Goal: Task Accomplishment & Management: Use online tool/utility

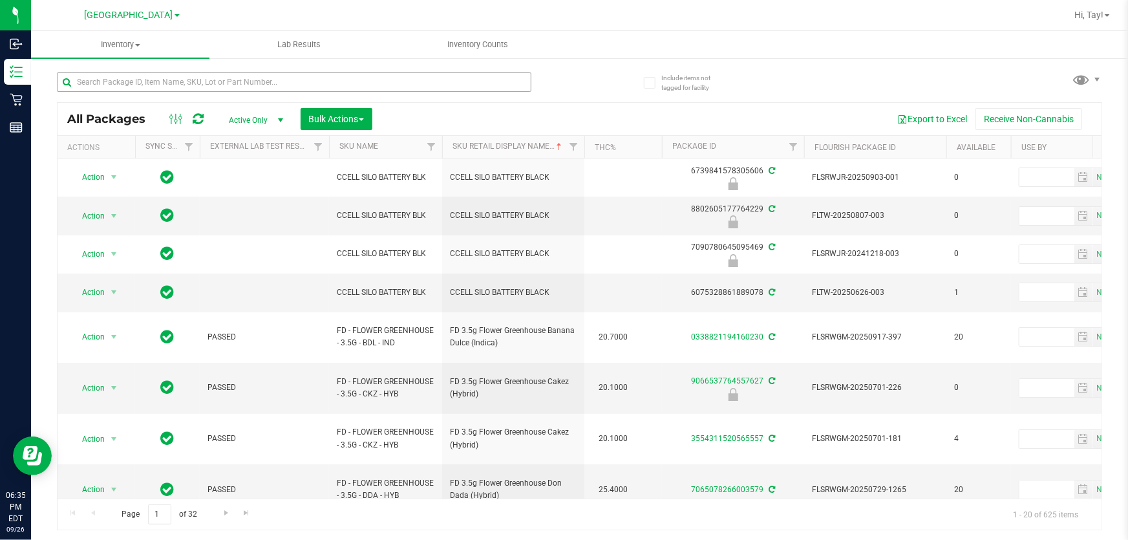
scroll to position [0, 271]
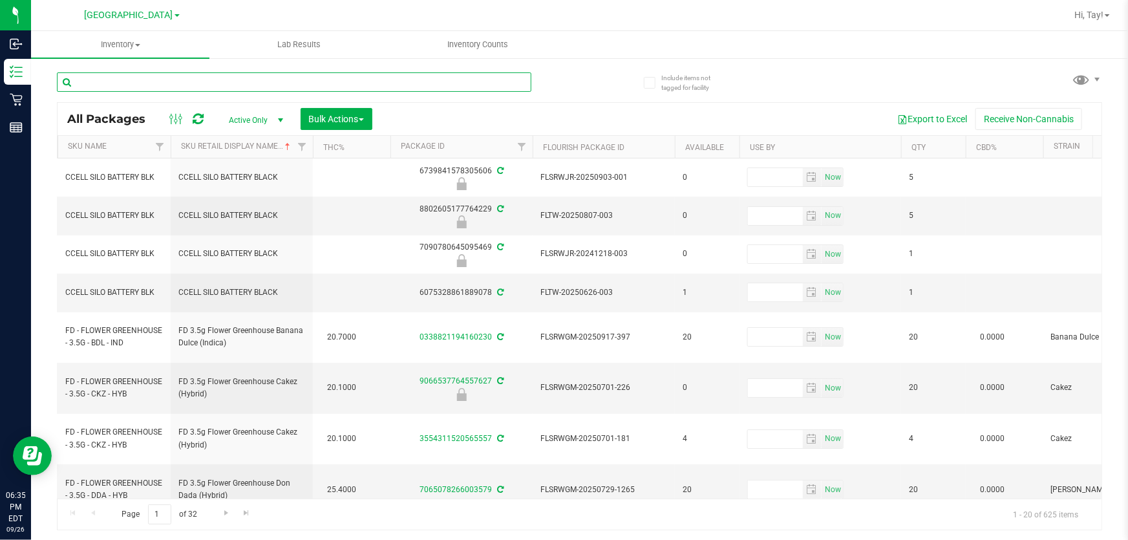
click at [123, 88] on input "text" at bounding box center [294, 81] width 474 height 19
type input "9819"
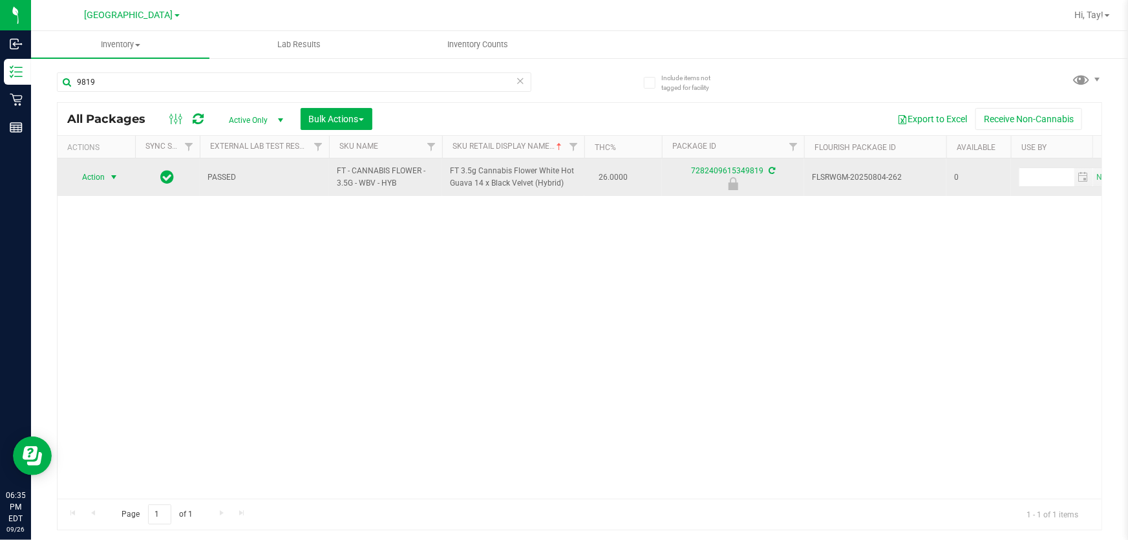
click at [98, 180] on span "Action" at bounding box center [87, 177] width 35 height 18
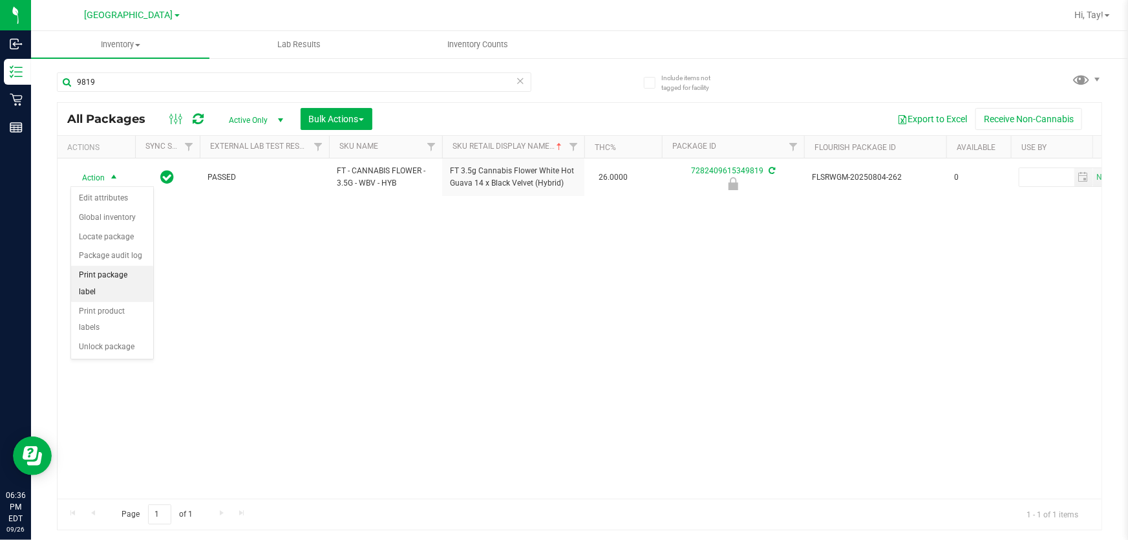
click at [136, 277] on li "Print package label" at bounding box center [112, 284] width 82 height 36
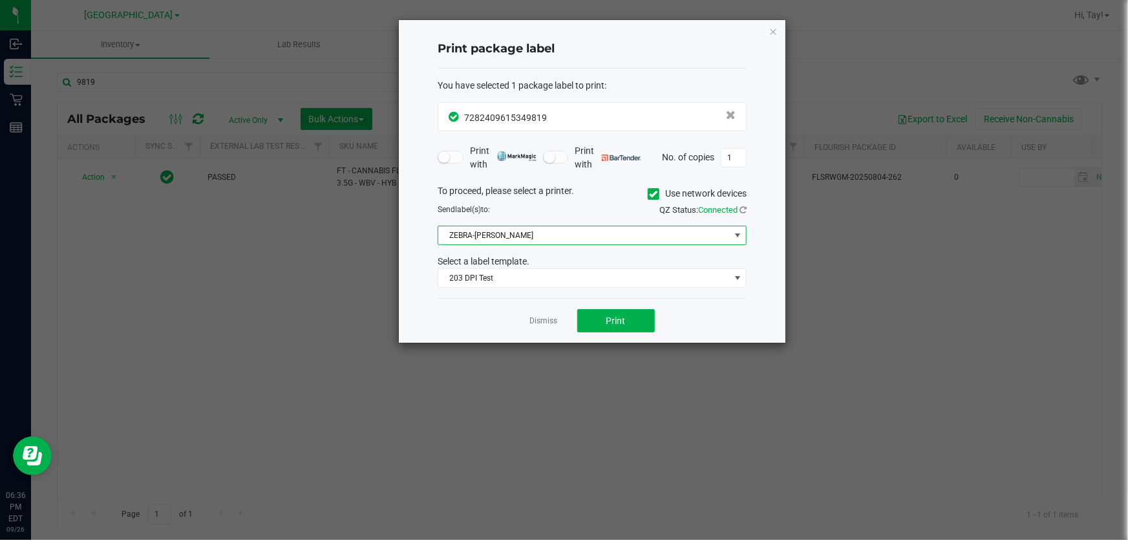
click at [478, 237] on span "ZEBRA-[PERSON_NAME]" at bounding box center [584, 235] width 292 height 18
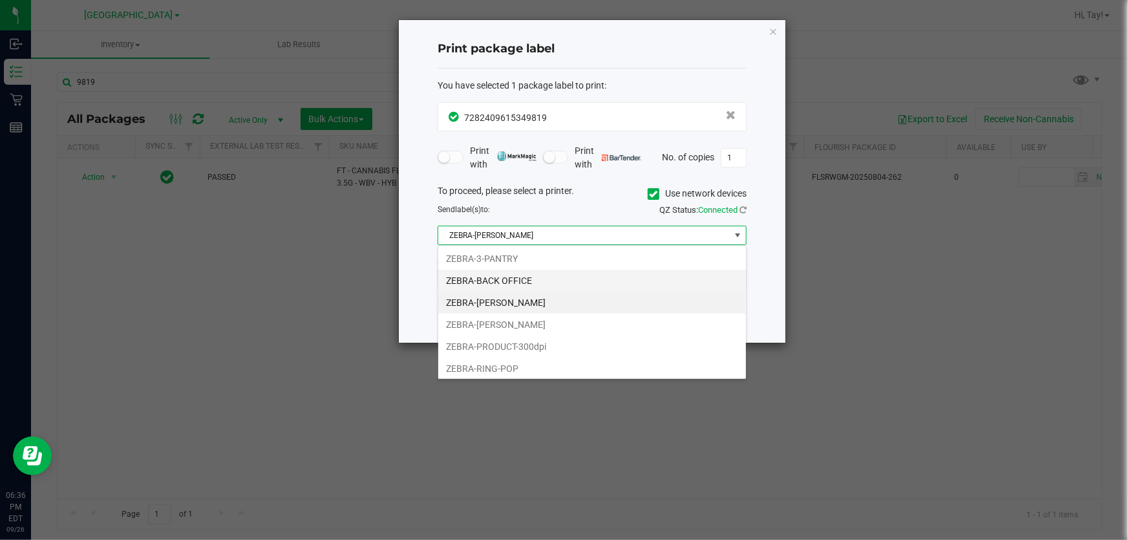
scroll to position [19, 309]
click at [496, 297] on li "ZEBRA-[PERSON_NAME]" at bounding box center [592, 303] width 308 height 22
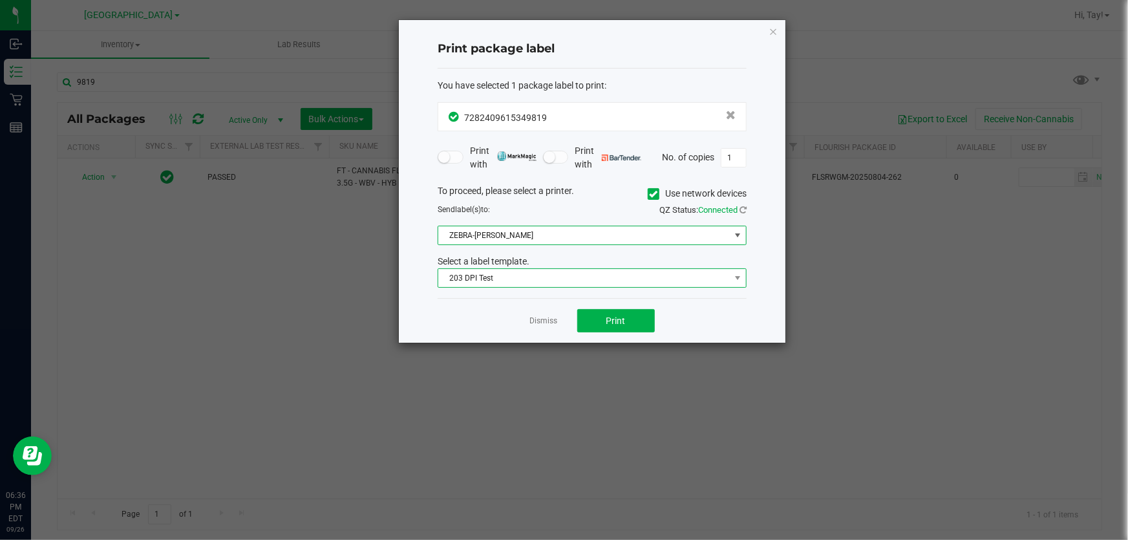
click at [504, 281] on span "203 DPI Test" at bounding box center [584, 278] width 292 height 18
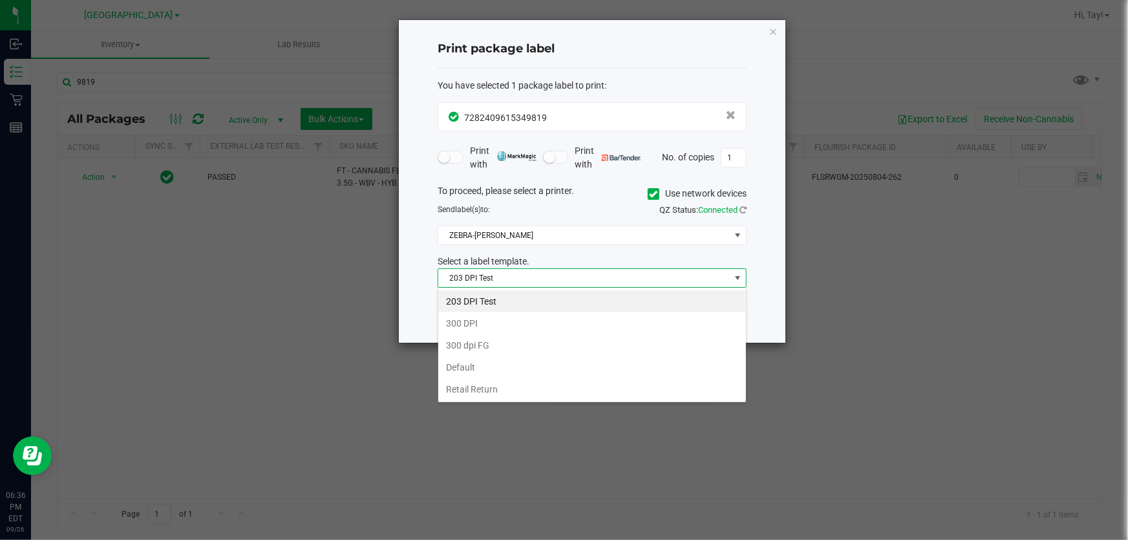
click at [536, 293] on li "203 DPI Test" at bounding box center [592, 301] width 308 height 22
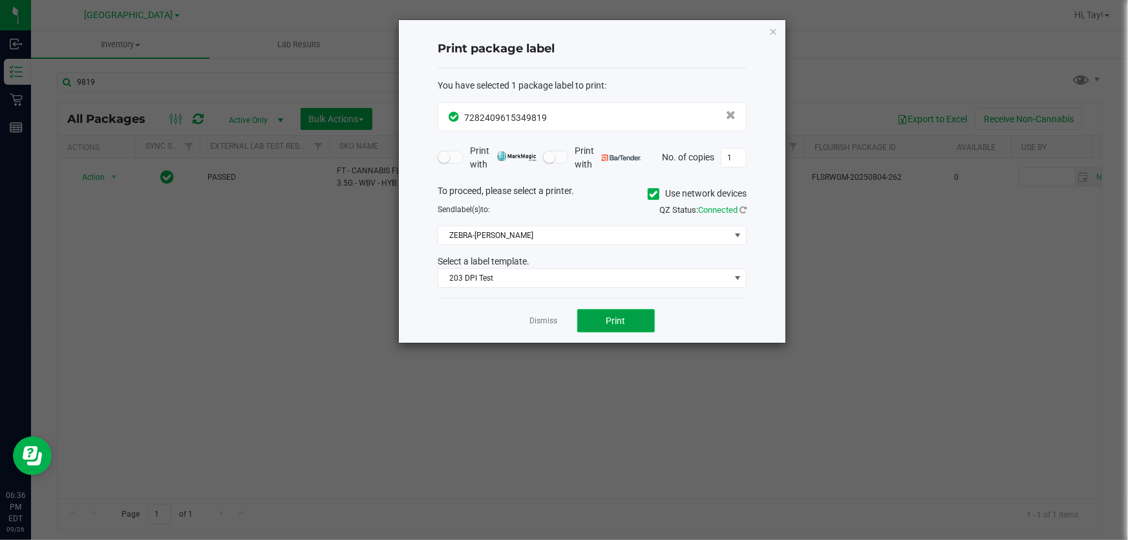
click at [597, 319] on button "Print" at bounding box center [616, 320] width 78 height 23
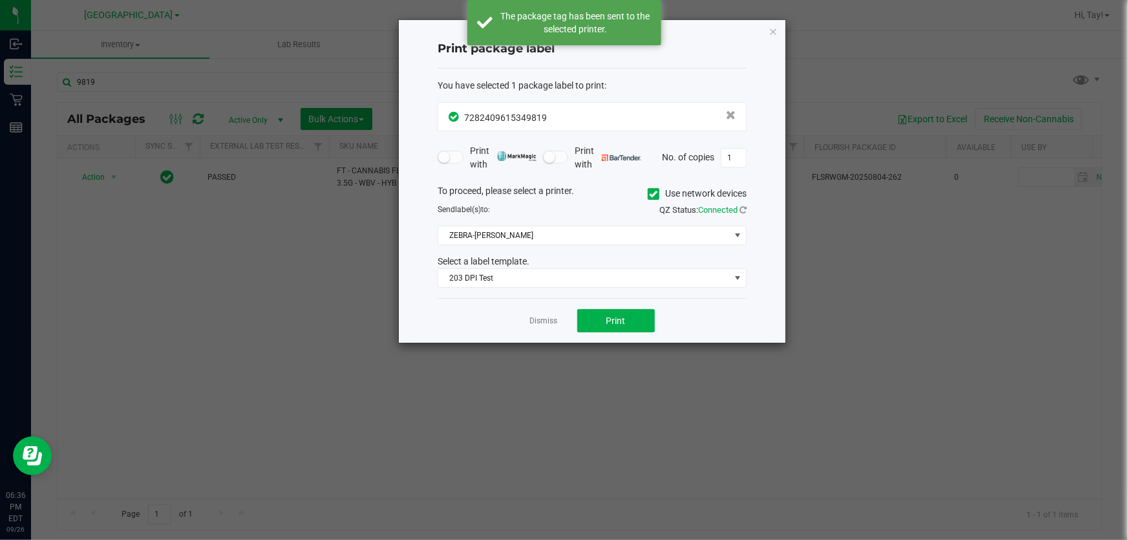
click at [112, 176] on ngb-modal-window "Print package label You have selected 1 package label to print : 72824096153498…" at bounding box center [569, 270] width 1138 height 540
click at [549, 320] on link "Dismiss" at bounding box center [544, 320] width 28 height 11
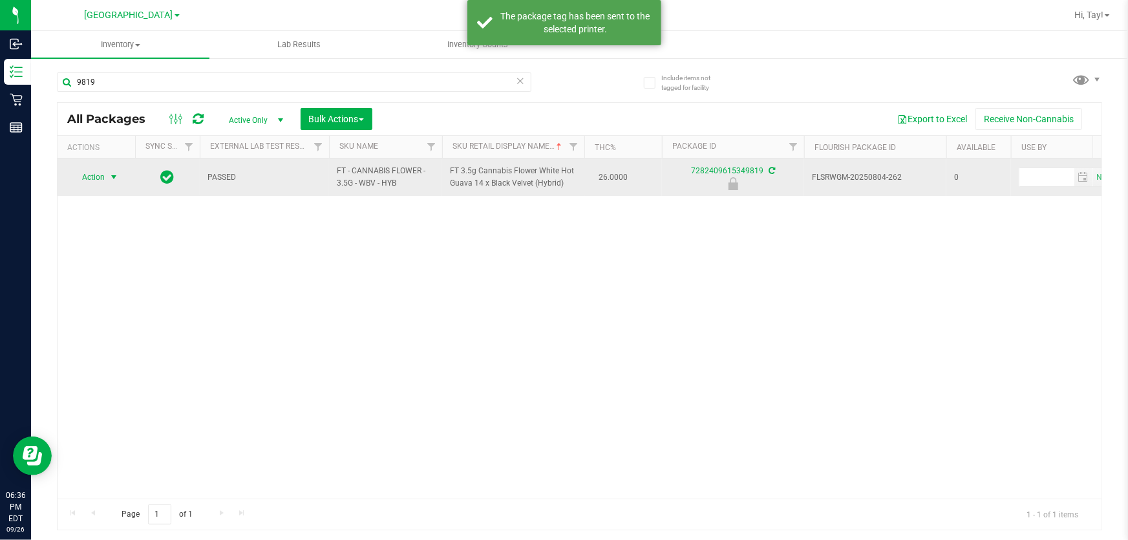
click at [102, 175] on span "Action" at bounding box center [87, 177] width 35 height 18
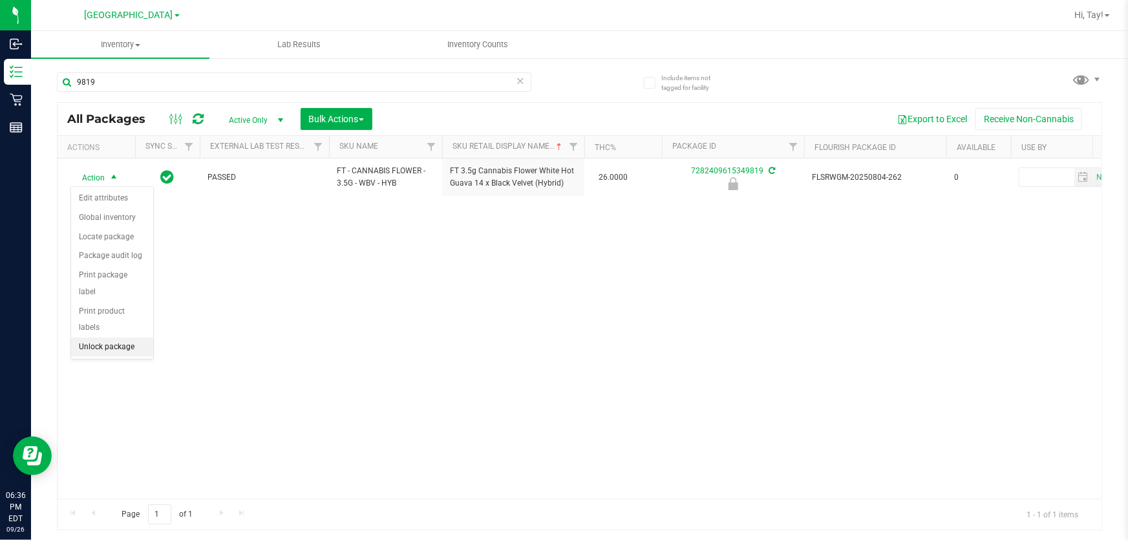
click at [105, 337] on li "Unlock package" at bounding box center [112, 346] width 82 height 19
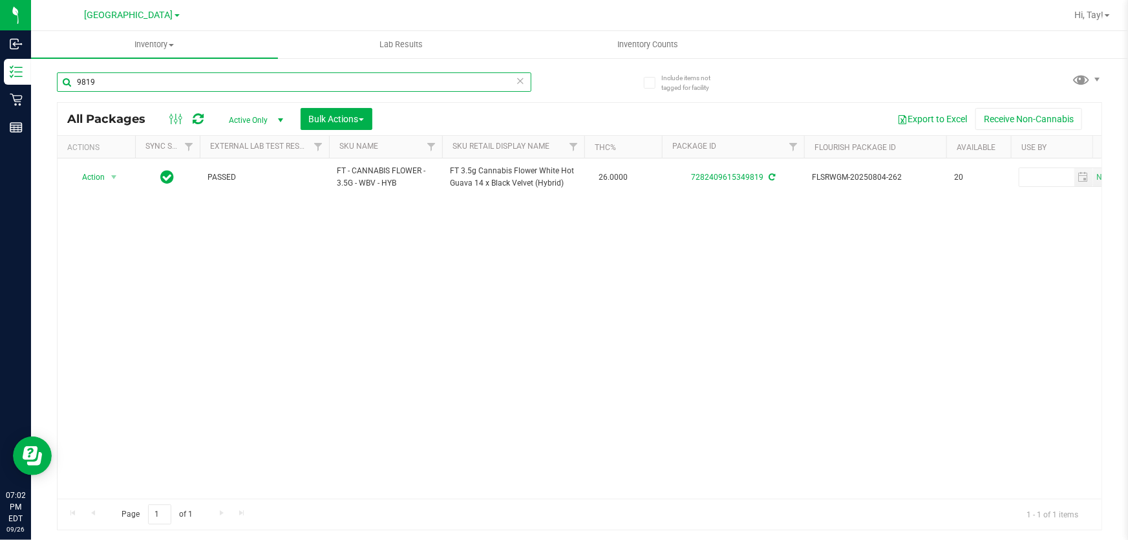
click at [158, 78] on input "9819" at bounding box center [294, 81] width 474 height 19
type input "9"
